Goal: Task Accomplishment & Management: Complete application form

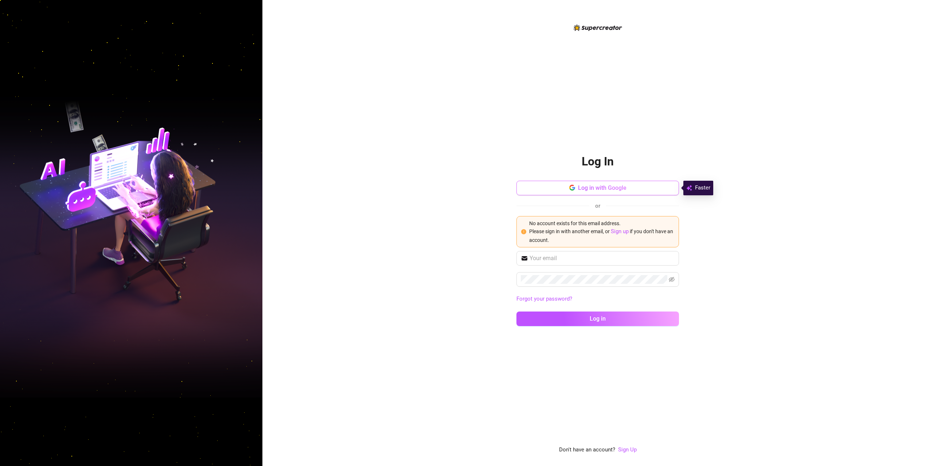
click at [592, 188] on span "Log in with Google" at bounding box center [602, 187] width 48 height 7
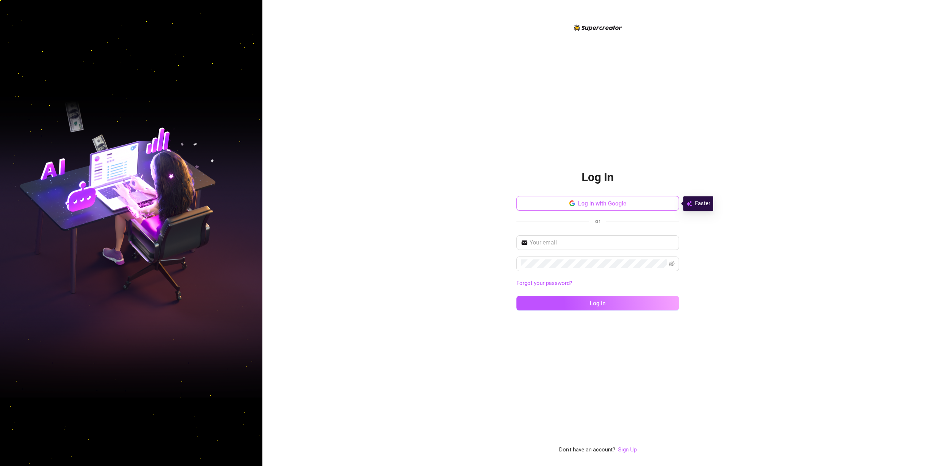
click at [607, 208] on button "Log in with Google" at bounding box center [597, 203] width 162 height 15
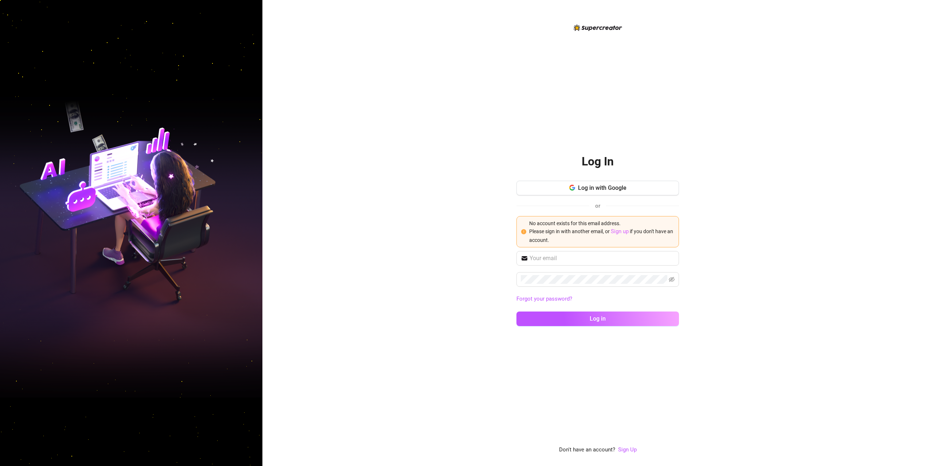
click at [624, 231] on link "Sign up" at bounding box center [620, 231] width 18 height 7
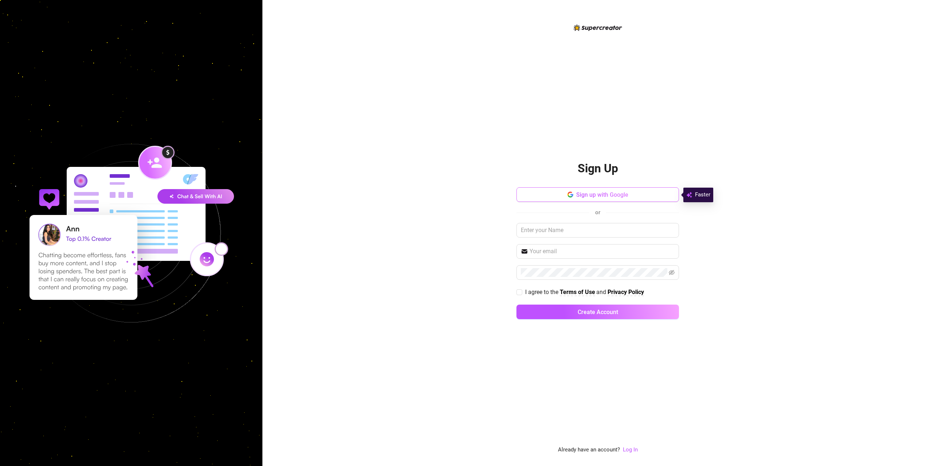
click at [609, 197] on span "Sign up with Google" at bounding box center [602, 194] width 52 height 7
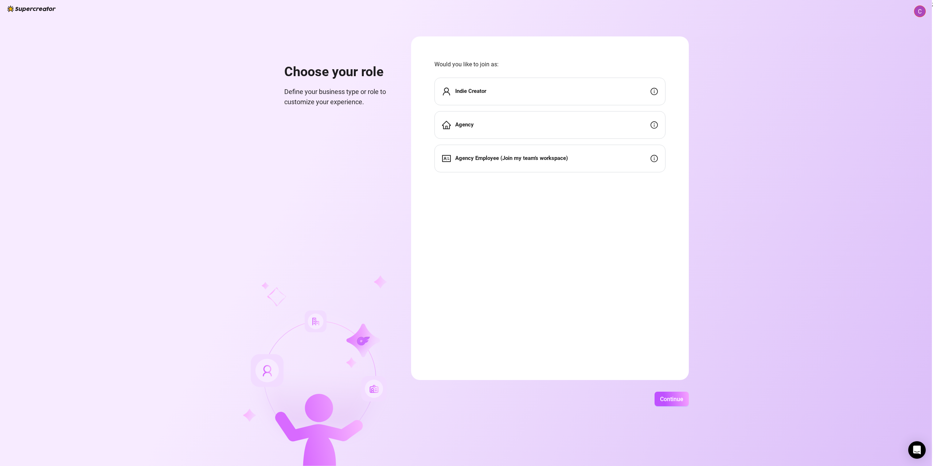
click at [499, 91] on div "Indie Creator" at bounding box center [549, 92] width 231 height 28
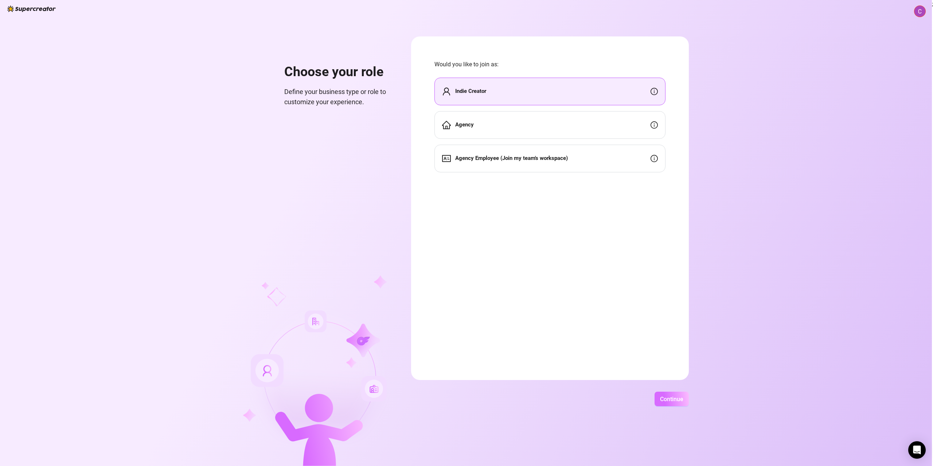
click at [667, 395] on button "Continue" at bounding box center [671, 399] width 34 height 15
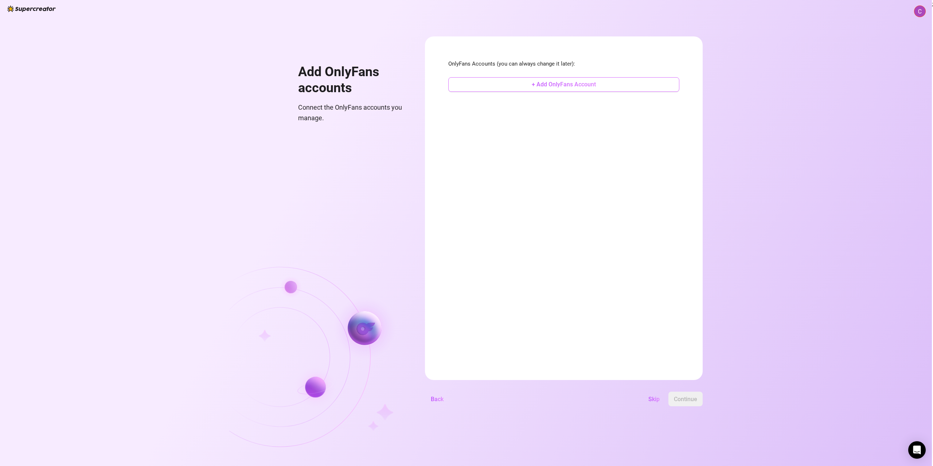
click at [585, 89] on button "+ Add OnlyFans Account" at bounding box center [563, 84] width 231 height 15
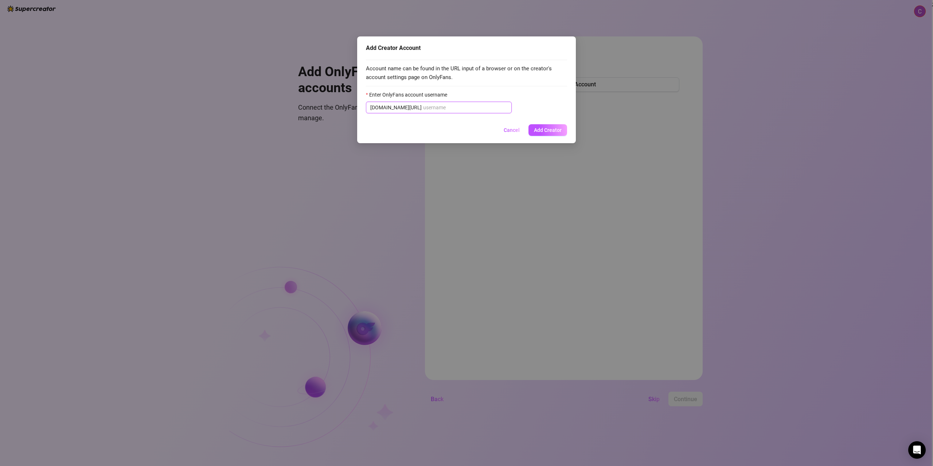
click at [439, 108] on input "Enter OnlyFans account username" at bounding box center [465, 107] width 84 height 8
paste input "@u512795449"
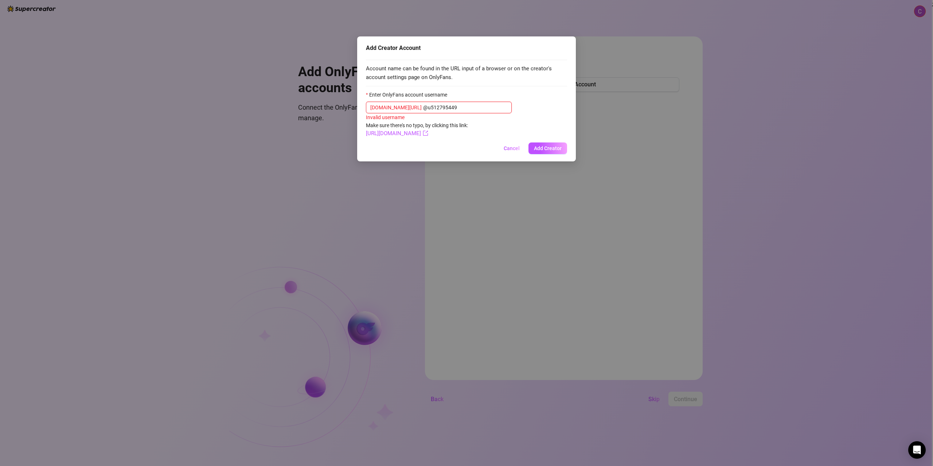
click at [423, 104] on input "@u512795449" at bounding box center [465, 107] width 84 height 8
type input "u512795449"
click at [561, 148] on button "Add Creator" at bounding box center [547, 147] width 39 height 12
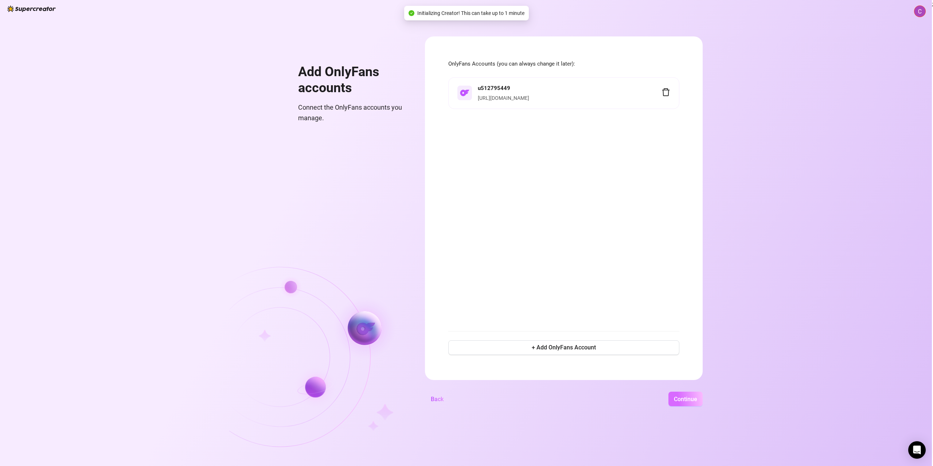
click at [685, 396] on span "Continue" at bounding box center [685, 399] width 23 height 7
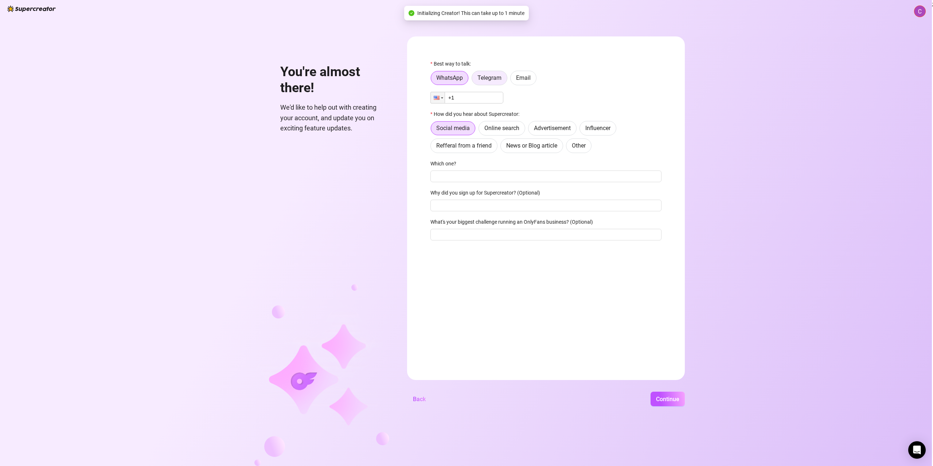
click at [481, 78] on span "Telegram" at bounding box center [489, 77] width 24 height 7
click at [474, 80] on input "Telegram" at bounding box center [474, 80] width 0 height 0
click at [522, 81] on span "Email" at bounding box center [523, 77] width 15 height 7
click at [512, 80] on input "Email" at bounding box center [512, 80] width 0 height 0
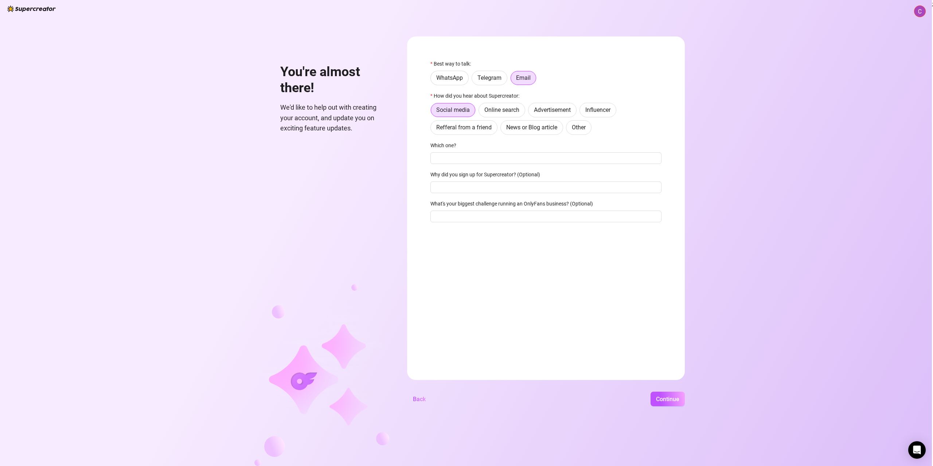
click at [657, 390] on div "You're almost there! We'd like to help out with creating your account, and upda…" at bounding box center [466, 233] width 932 height 466
click at [663, 396] on span "Continue" at bounding box center [667, 399] width 23 height 7
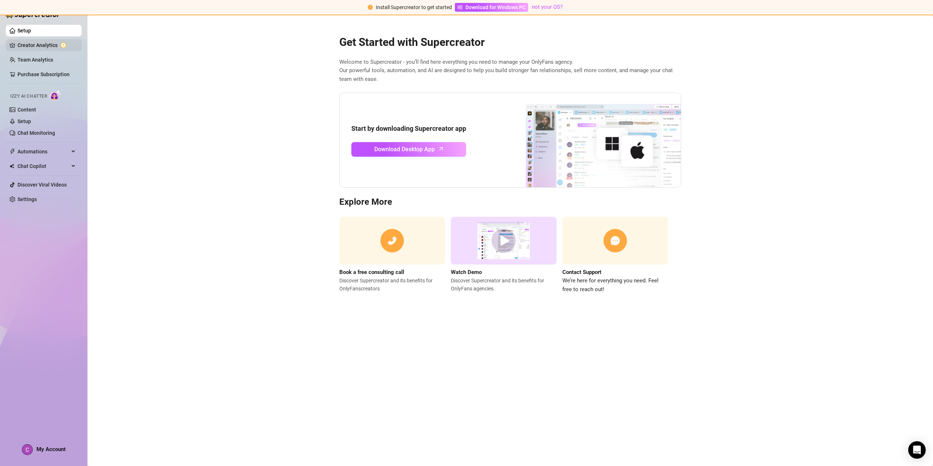
click at [45, 48] on link "Creator Analytics" at bounding box center [46, 45] width 58 height 12
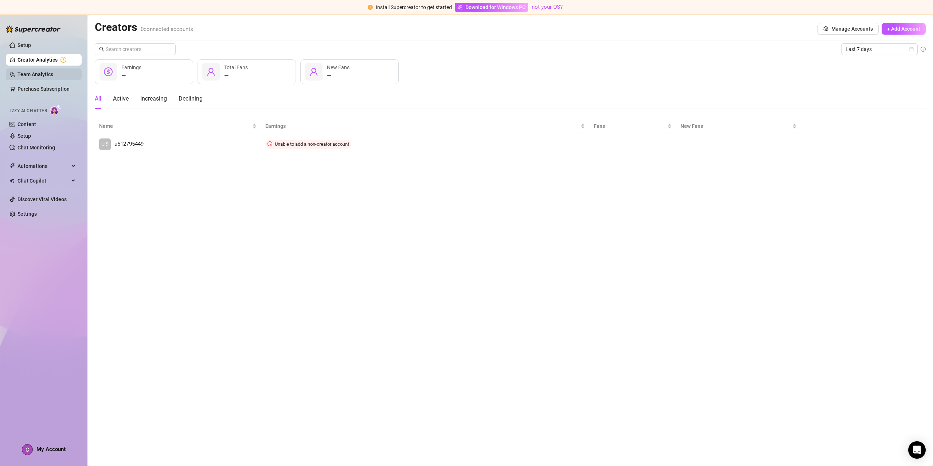
click at [46, 75] on link "Team Analytics" at bounding box center [35, 74] width 36 height 6
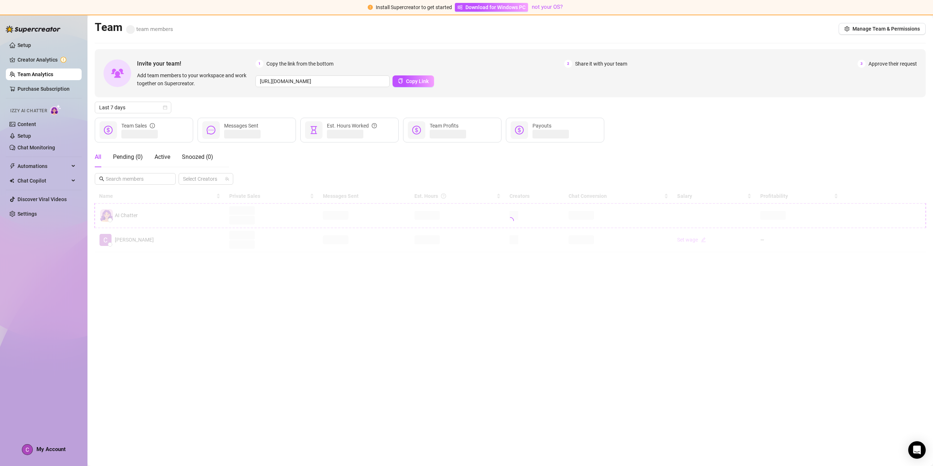
click at [49, 38] on ul "Setup Creator Analytics Team Analytics Purchase Subscription Izzy AI Chatter Co…" at bounding box center [44, 129] width 76 height 186
click at [31, 48] on link "Setup" at bounding box center [23, 45] width 13 height 6
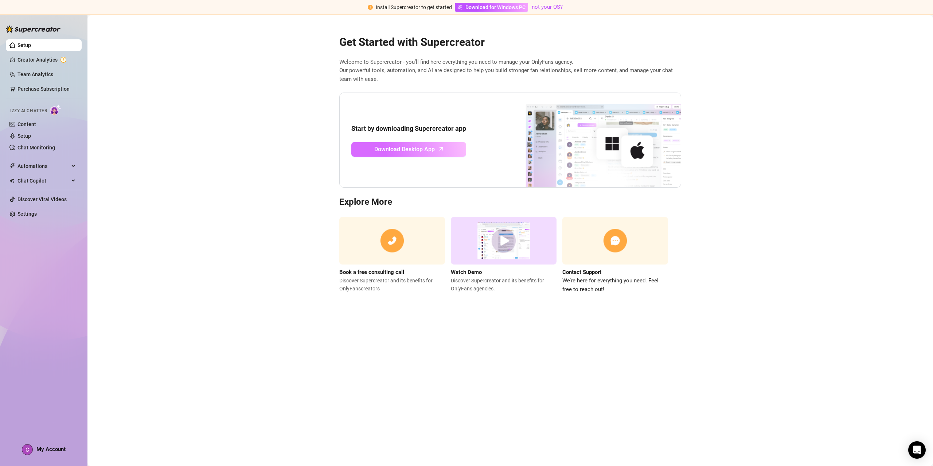
click at [404, 145] on span "Download Desktop App" at bounding box center [404, 149] width 60 height 9
click at [226, 237] on main "Get Started with Supercreator Welcome to Supercreator - you’ll find here everyt…" at bounding box center [509, 240] width 845 height 451
